Goal: Check status

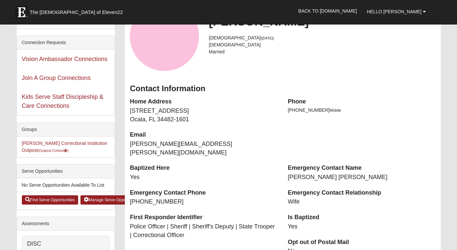
scroll to position [61, 0]
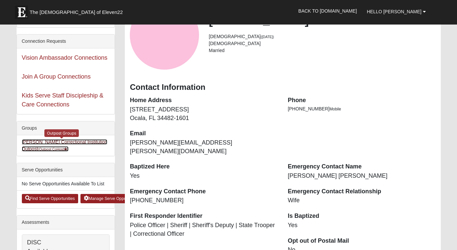
click at [52, 144] on link "Marion Correctional Institution Outpost (Outpost CoHost )" at bounding box center [64, 145] width 85 height 12
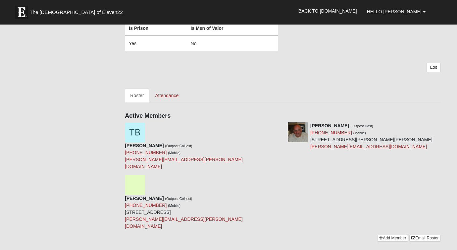
scroll to position [181, 0]
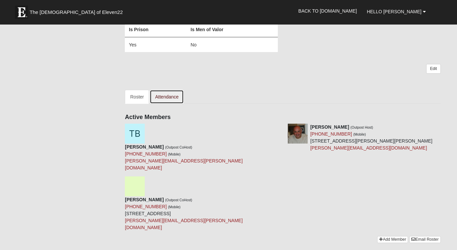
click at [167, 94] on link "Attendance" at bounding box center [167, 97] width 34 height 14
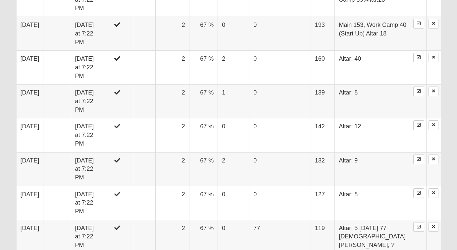
scroll to position [612, 0]
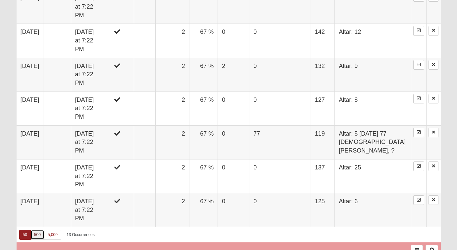
click at [37, 229] on link "500" at bounding box center [37, 234] width 14 height 10
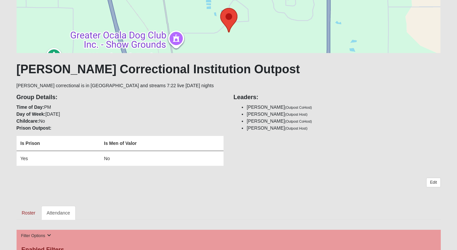
scroll to position [0, 0]
